Goal: Task Accomplishment & Management: Manage account settings

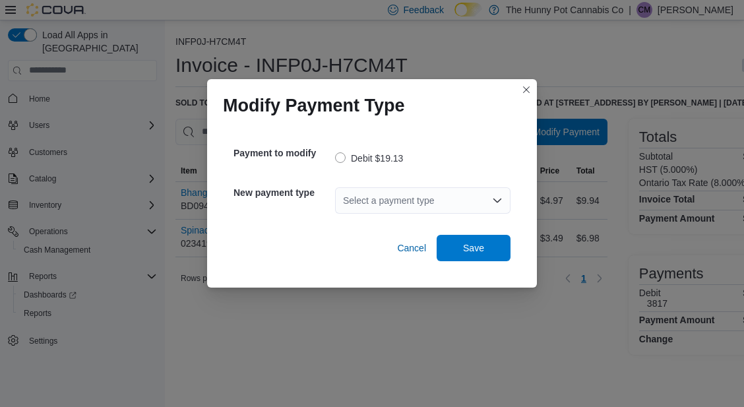
click at [418, 206] on div "Select a payment type" at bounding box center [422, 200] width 175 height 26
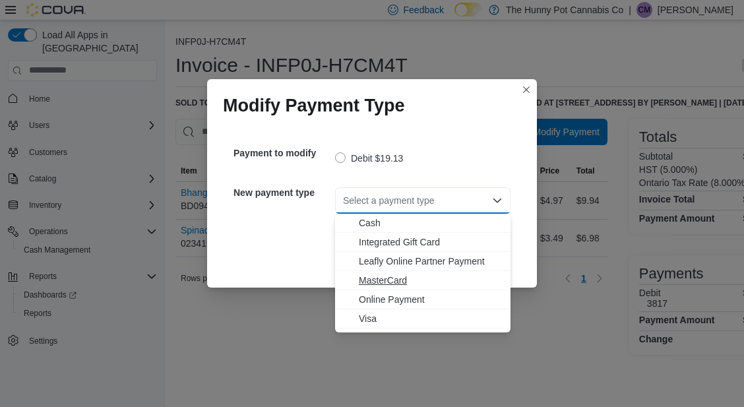
click at [383, 274] on span "MasterCard" at bounding box center [431, 280] width 144 height 13
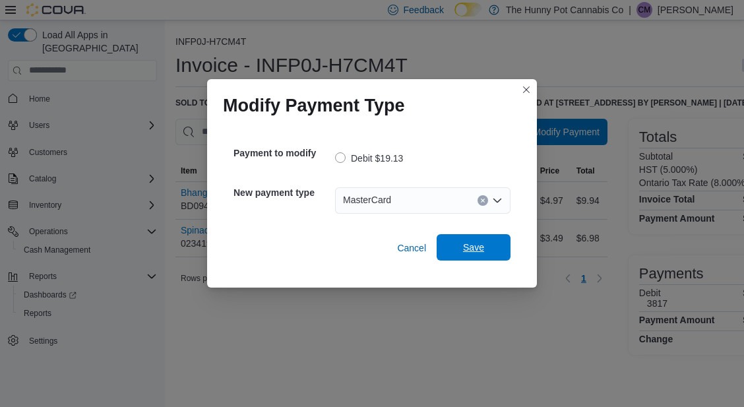
click at [497, 257] on span "Save" at bounding box center [474, 247] width 58 height 26
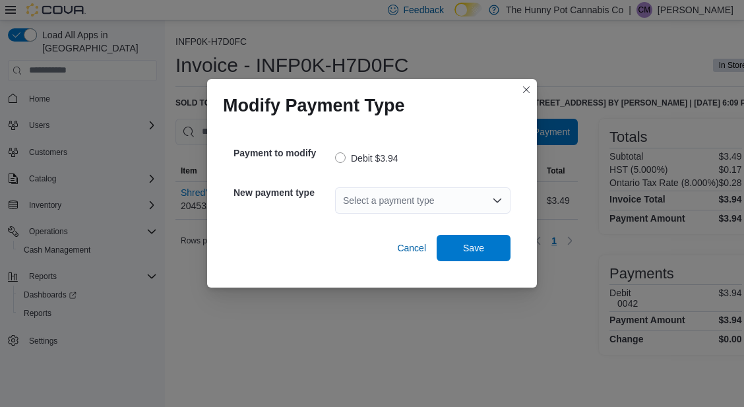
click at [396, 206] on div "Select a payment type" at bounding box center [422, 200] width 175 height 26
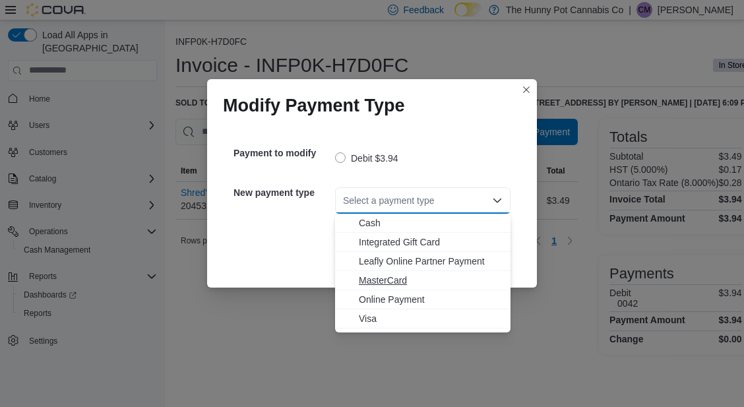
click at [378, 276] on span "MasterCard" at bounding box center [431, 280] width 144 height 13
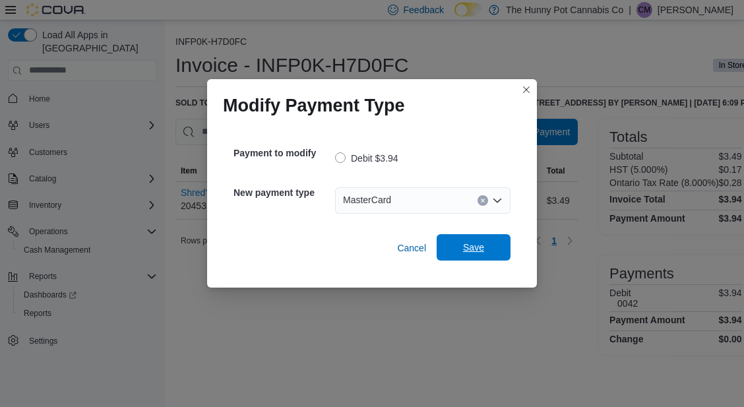
click at [462, 248] on span "Save" at bounding box center [474, 247] width 58 height 26
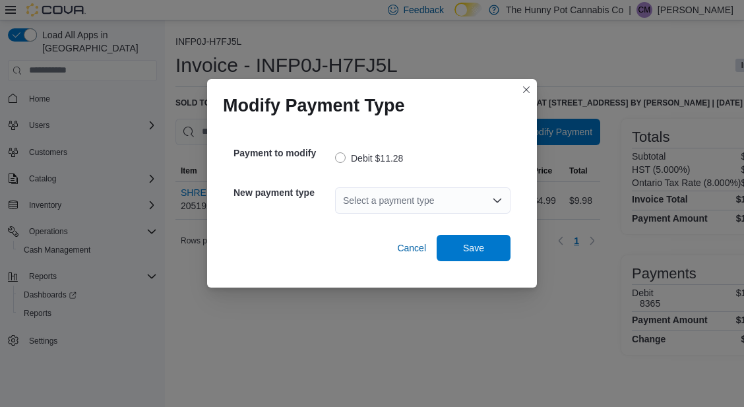
click at [389, 199] on div "Select a payment type" at bounding box center [422, 200] width 175 height 26
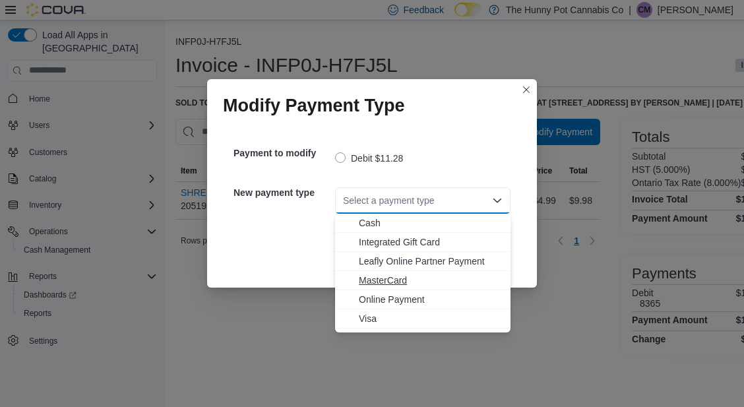
click at [383, 286] on span "MasterCard" at bounding box center [431, 280] width 144 height 13
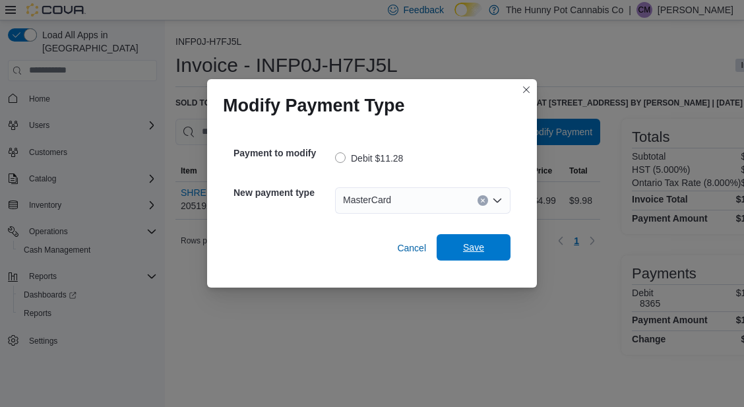
click at [464, 255] on span "Save" at bounding box center [474, 247] width 58 height 26
